Goal: Transaction & Acquisition: Download file/media

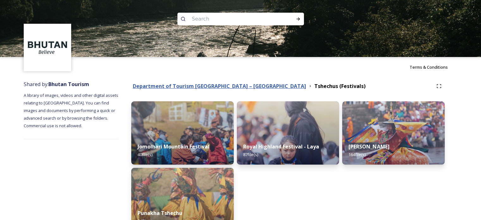
click at [211, 86] on strong "Department of Tourism [GEOGRAPHIC_DATA] – [GEOGRAPHIC_DATA]" at bounding box center [219, 86] width 173 height 7
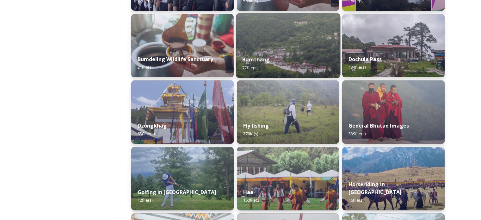
scroll to position [219, 0]
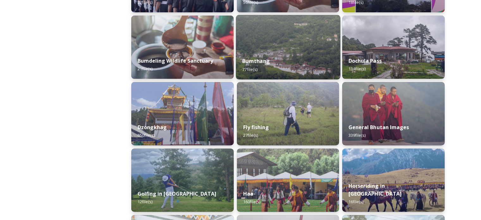
click at [268, 55] on div "Bumthang 77 file(s)" at bounding box center [288, 65] width 104 height 29
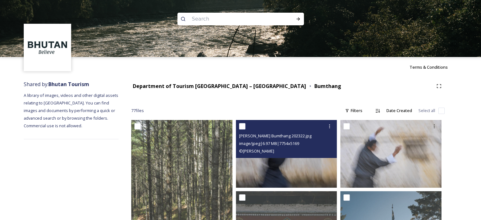
scroll to position [59, 0]
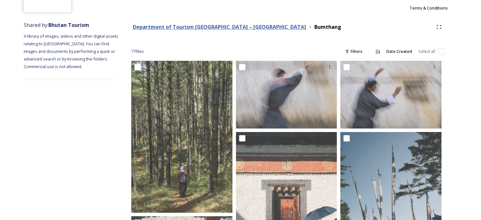
click at [188, 28] on strong "Department of Tourism [GEOGRAPHIC_DATA] – [GEOGRAPHIC_DATA]" at bounding box center [219, 26] width 173 height 7
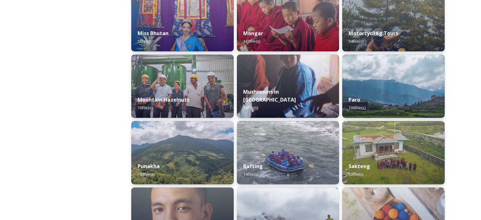
scroll to position [512, 0]
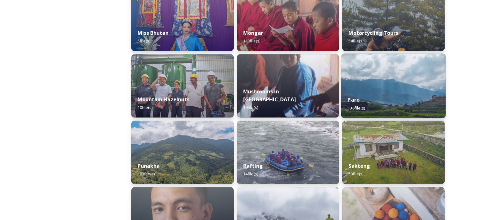
click at [389, 96] on div "Paro 136 file(s)" at bounding box center [393, 103] width 104 height 29
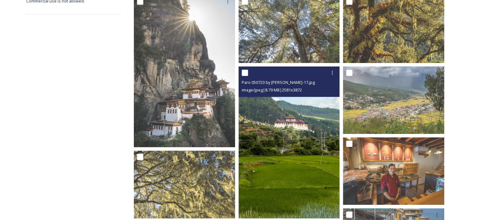
scroll to position [123, 0]
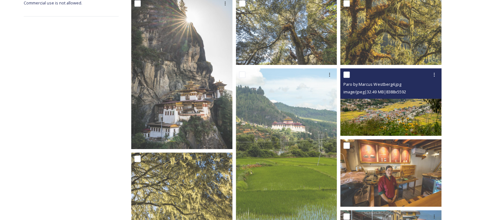
click at [397, 102] on img at bounding box center [391, 101] width 101 height 67
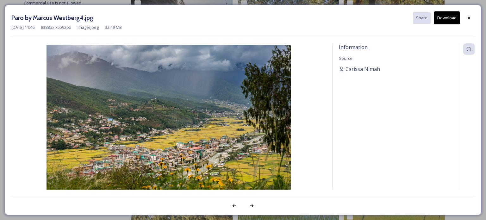
click at [446, 19] on button "Download" at bounding box center [447, 17] width 26 height 13
